Goal: Ask a question

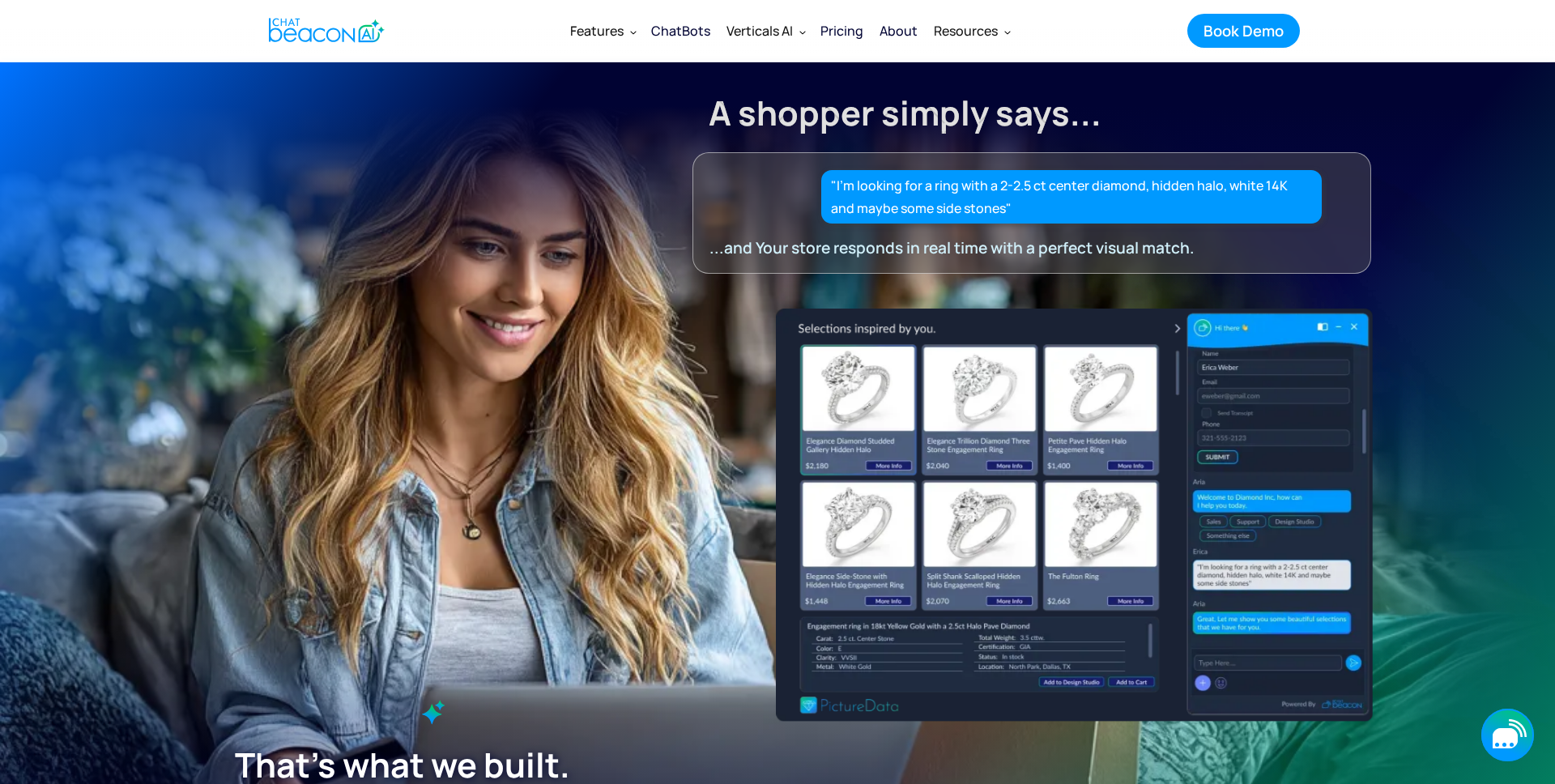
click at [1499, 739] on icon "button" at bounding box center [1505, 738] width 25 height 20
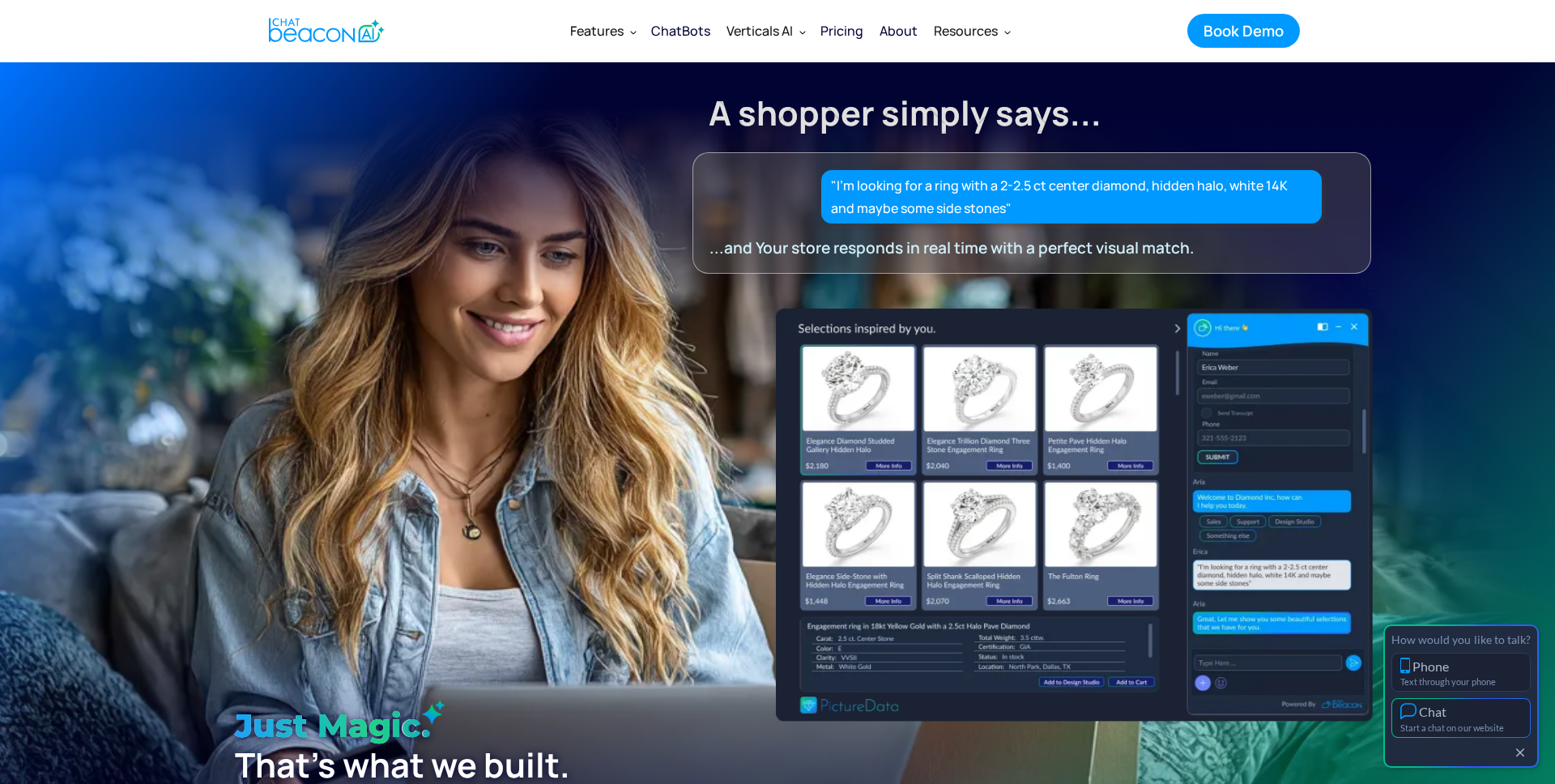
click at [1472, 725] on div "Start a chat on our website" at bounding box center [1461, 727] width 121 height 11
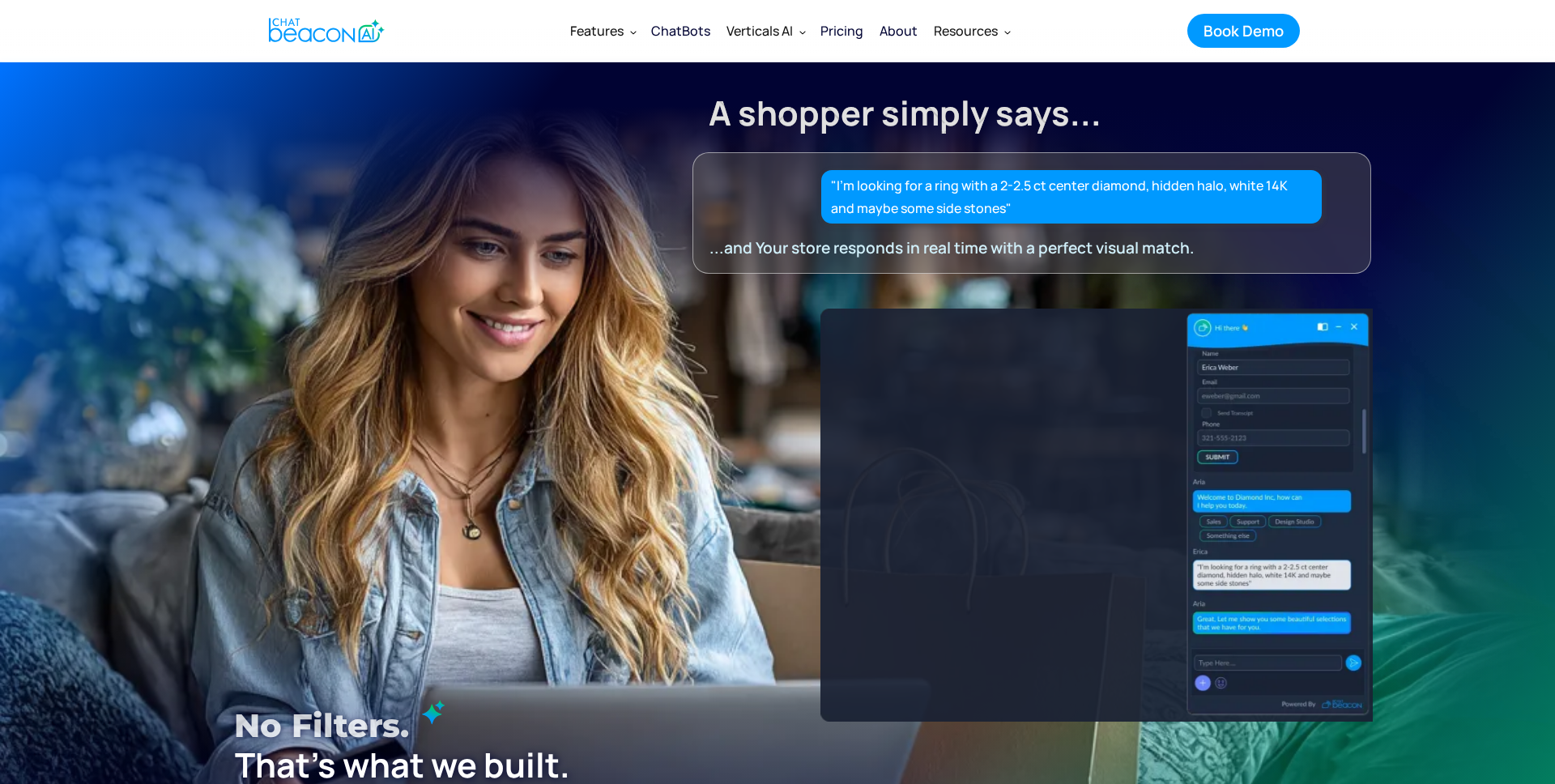
click at [888, 462] on img at bounding box center [1074, 514] width 597 height 412
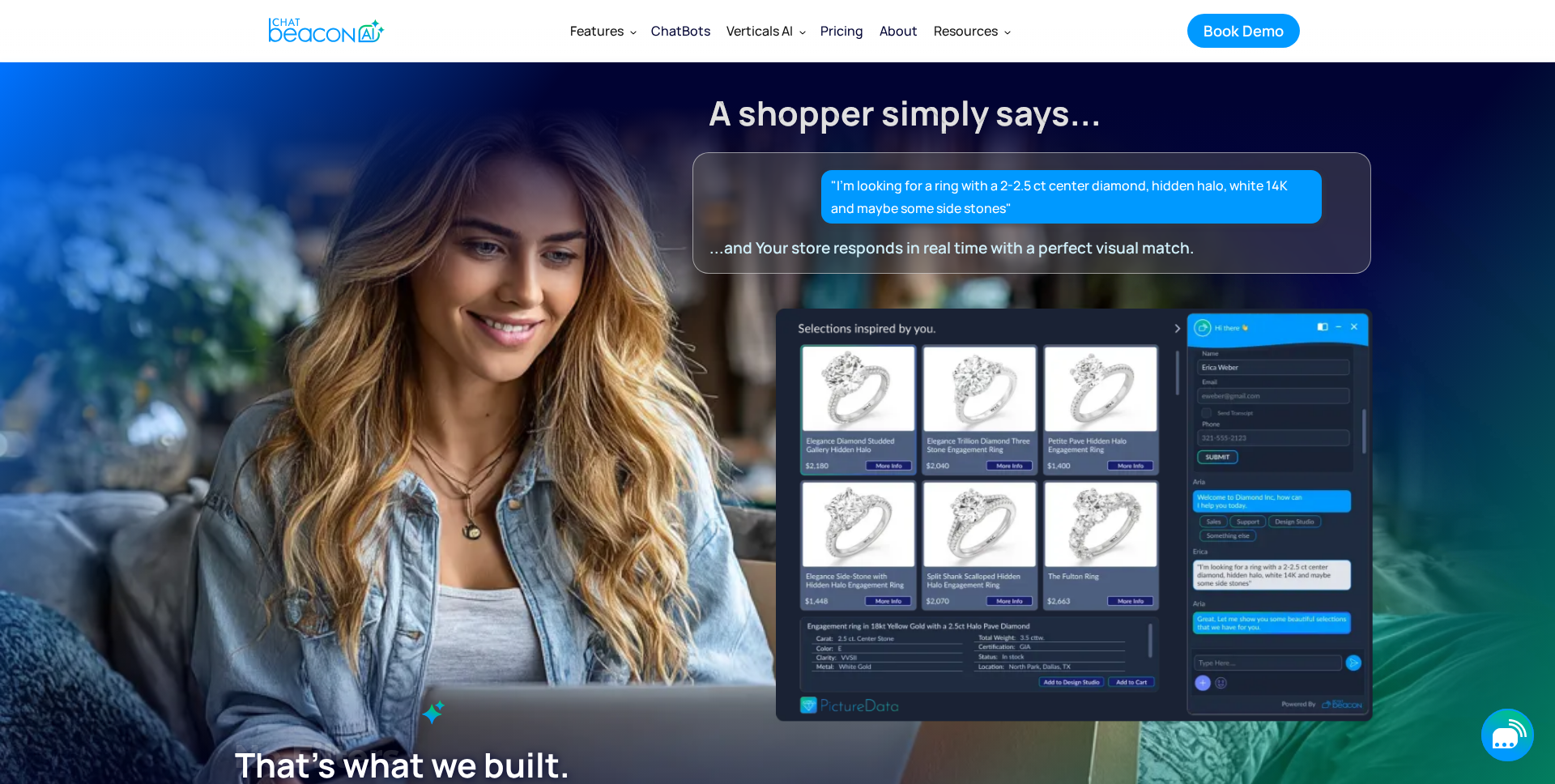
click at [1491, 723] on icon "button" at bounding box center [1507, 734] width 53 height 53
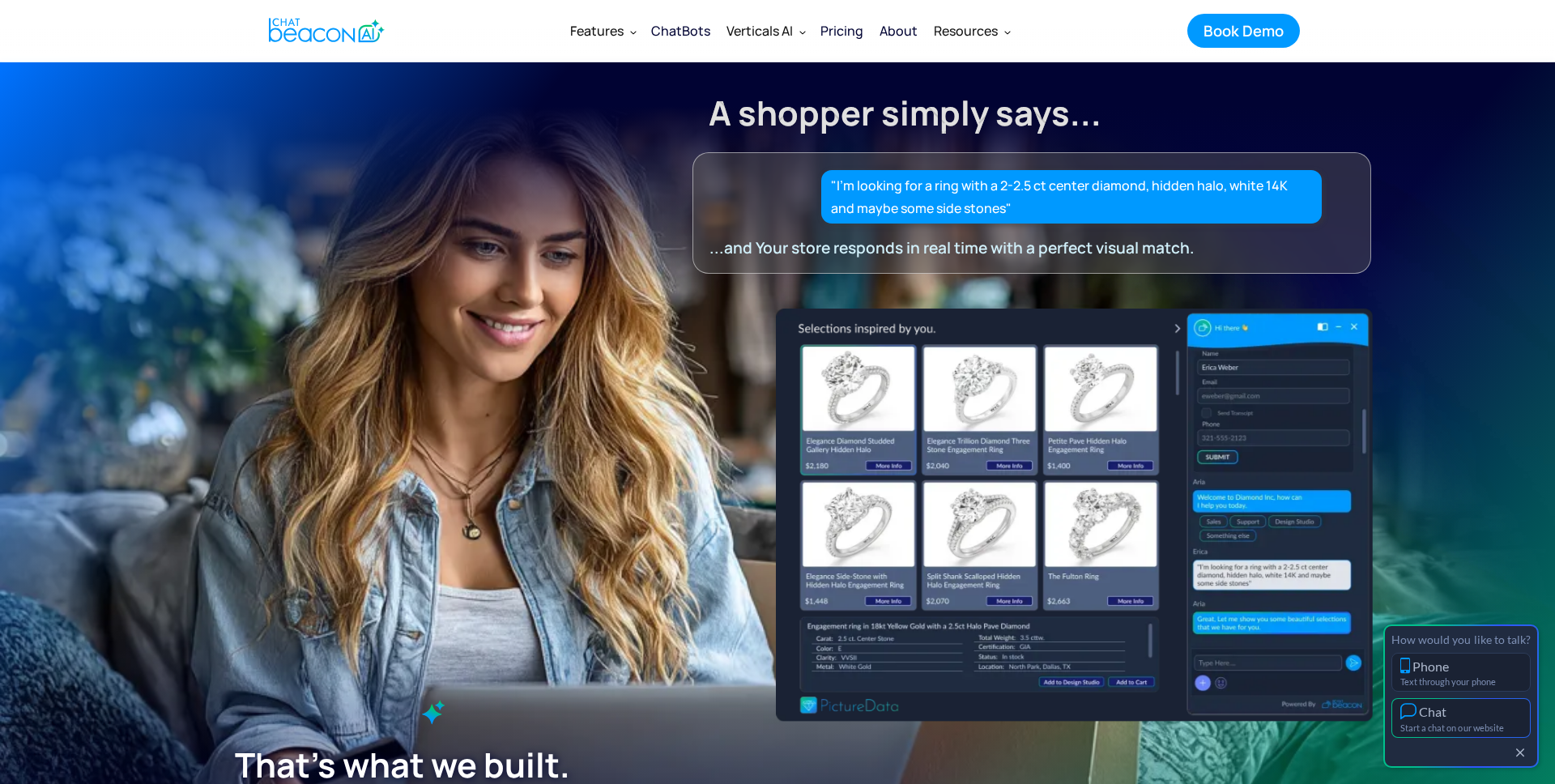
click at [1475, 719] on button "Chat Start a chat on our website" at bounding box center [1461, 717] width 139 height 39
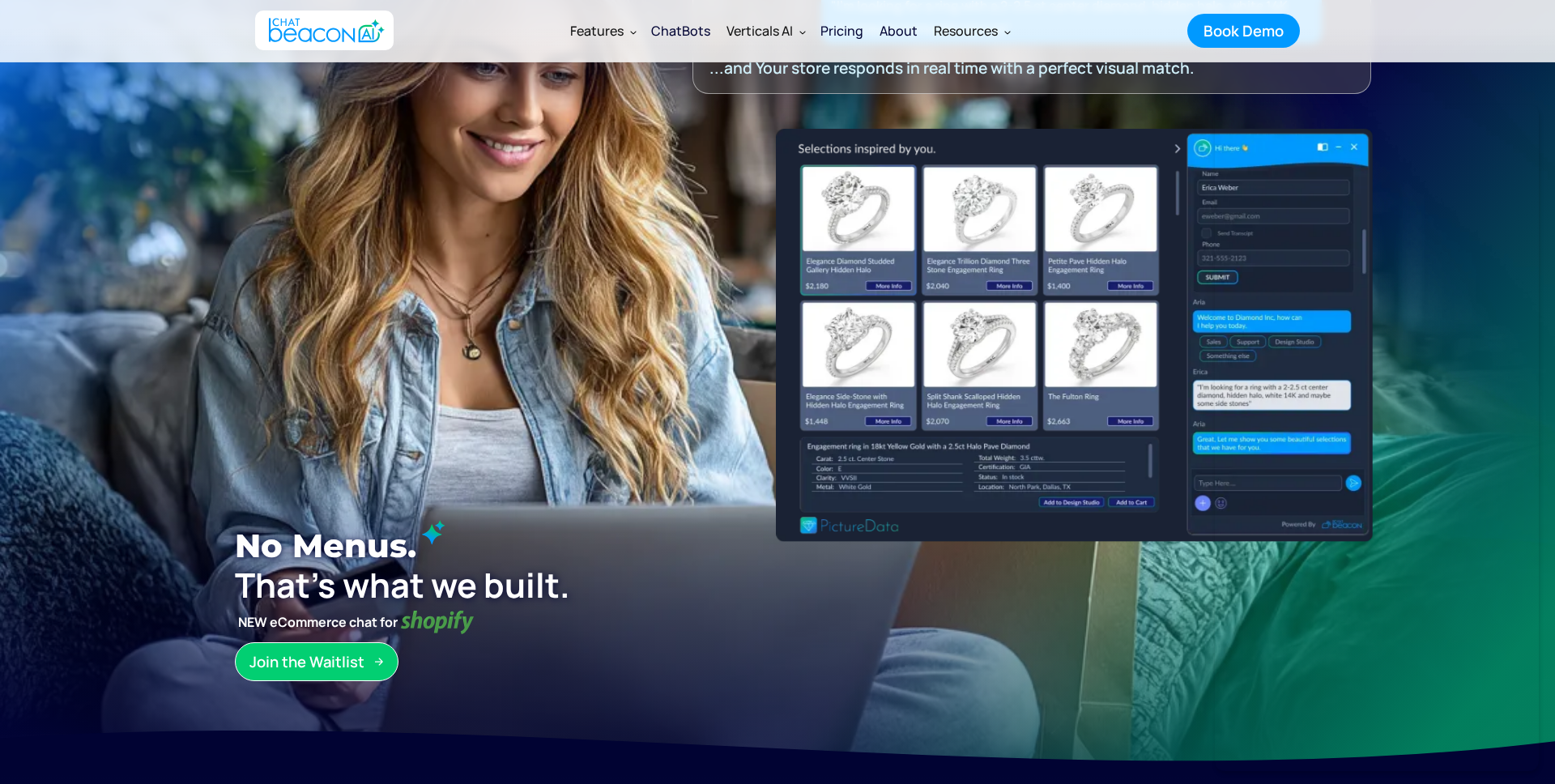
scroll to position [184, 0]
